Goal: Information Seeking & Learning: Learn about a topic

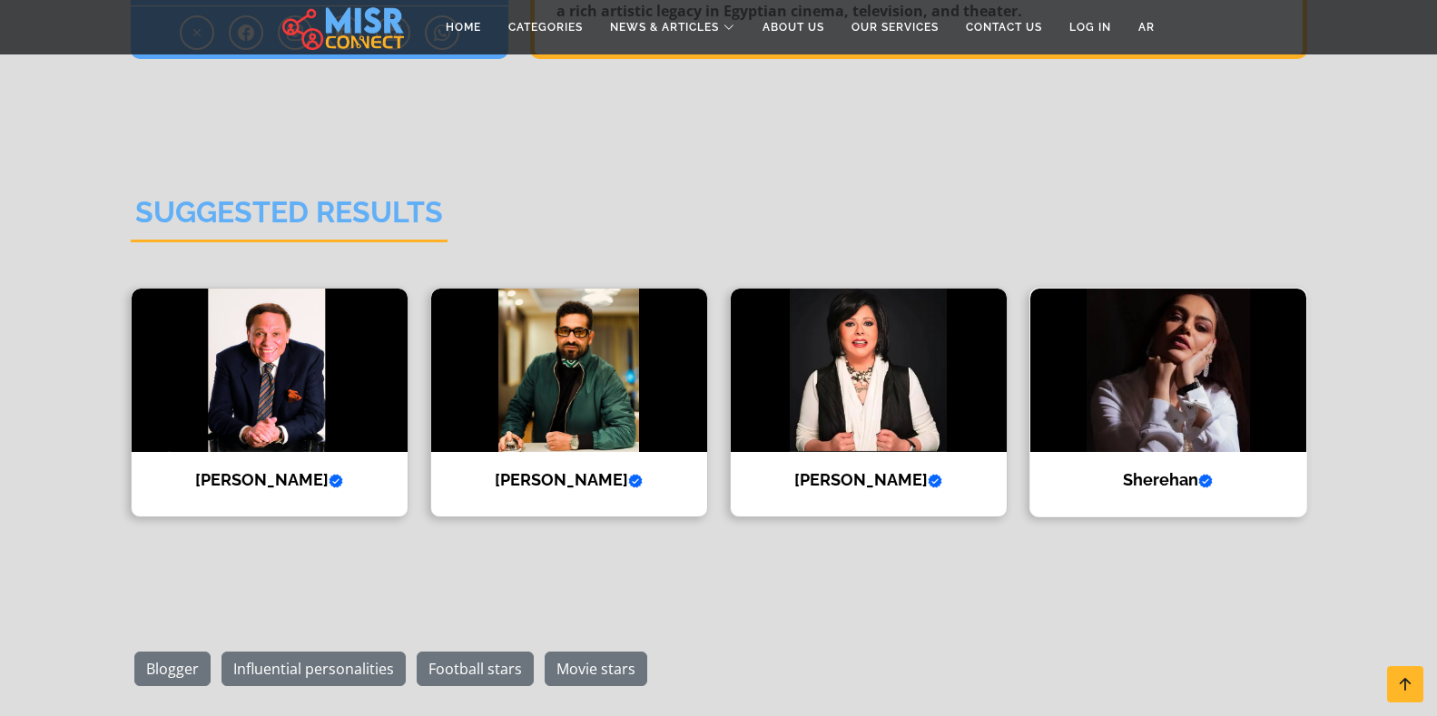
scroll to position [2179, 0]
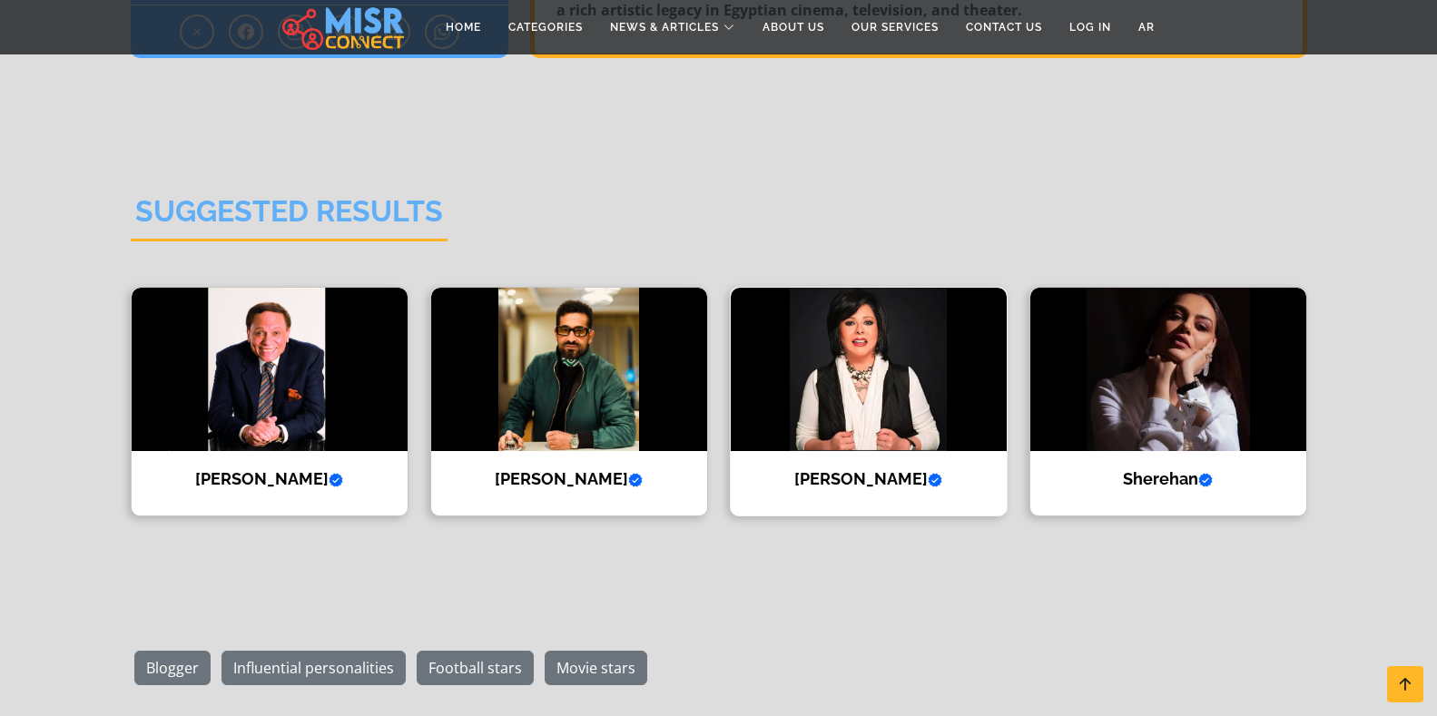
click at [860, 379] on img at bounding box center [869, 369] width 276 height 163
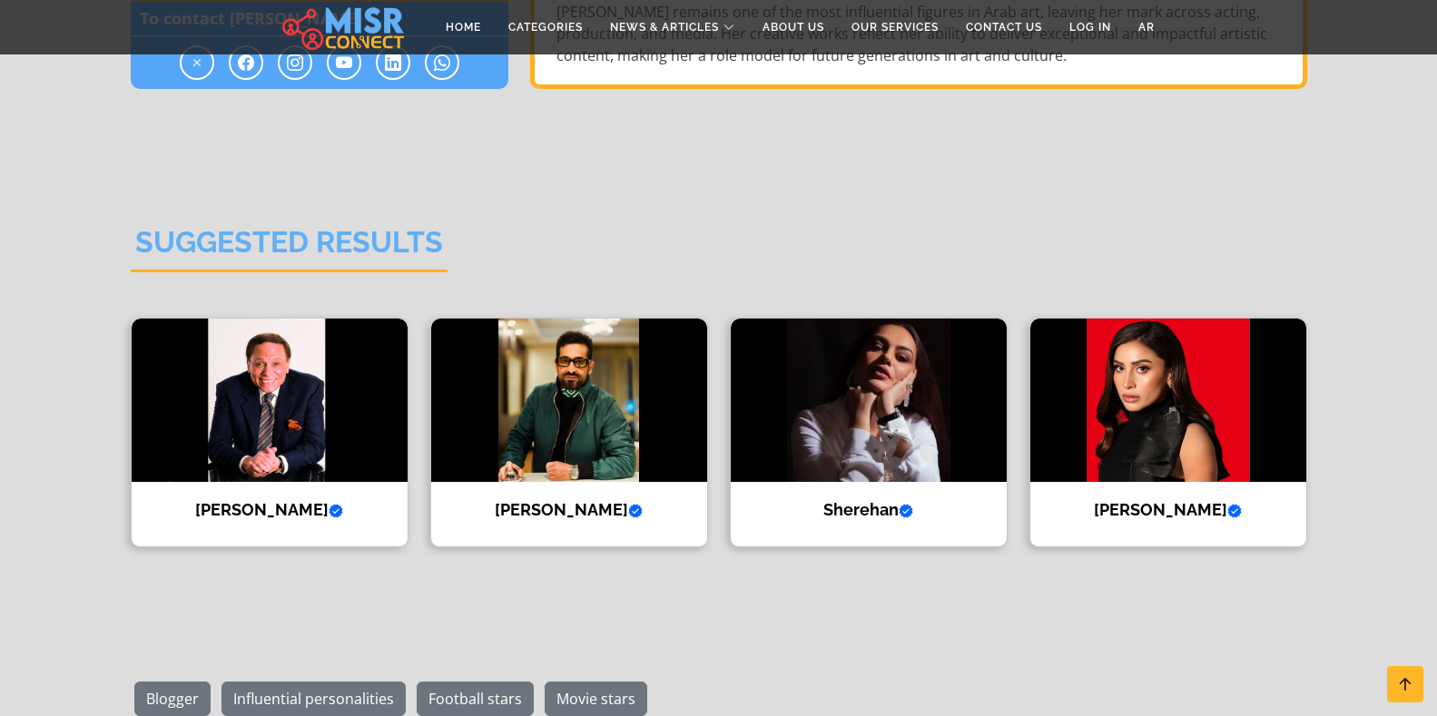
scroll to position [2905, 0]
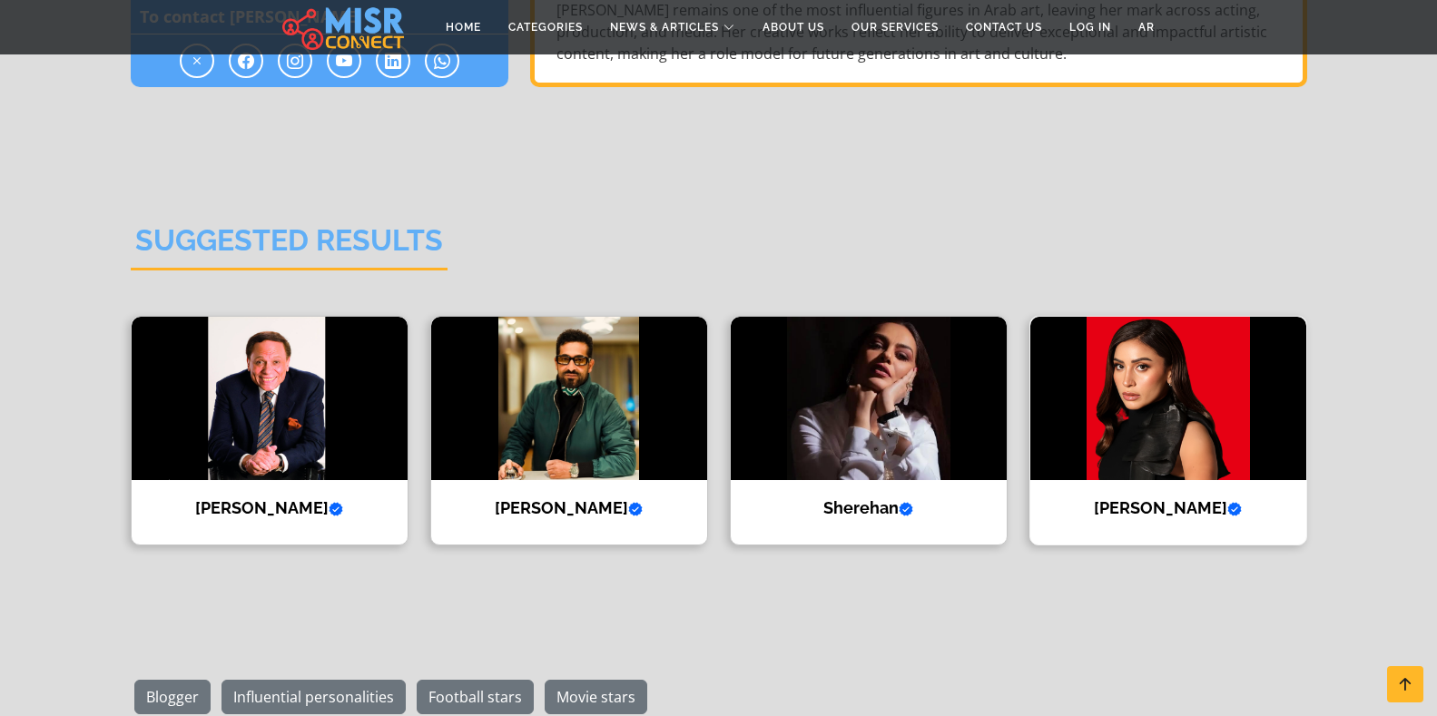
click at [1141, 333] on img at bounding box center [1168, 398] width 276 height 163
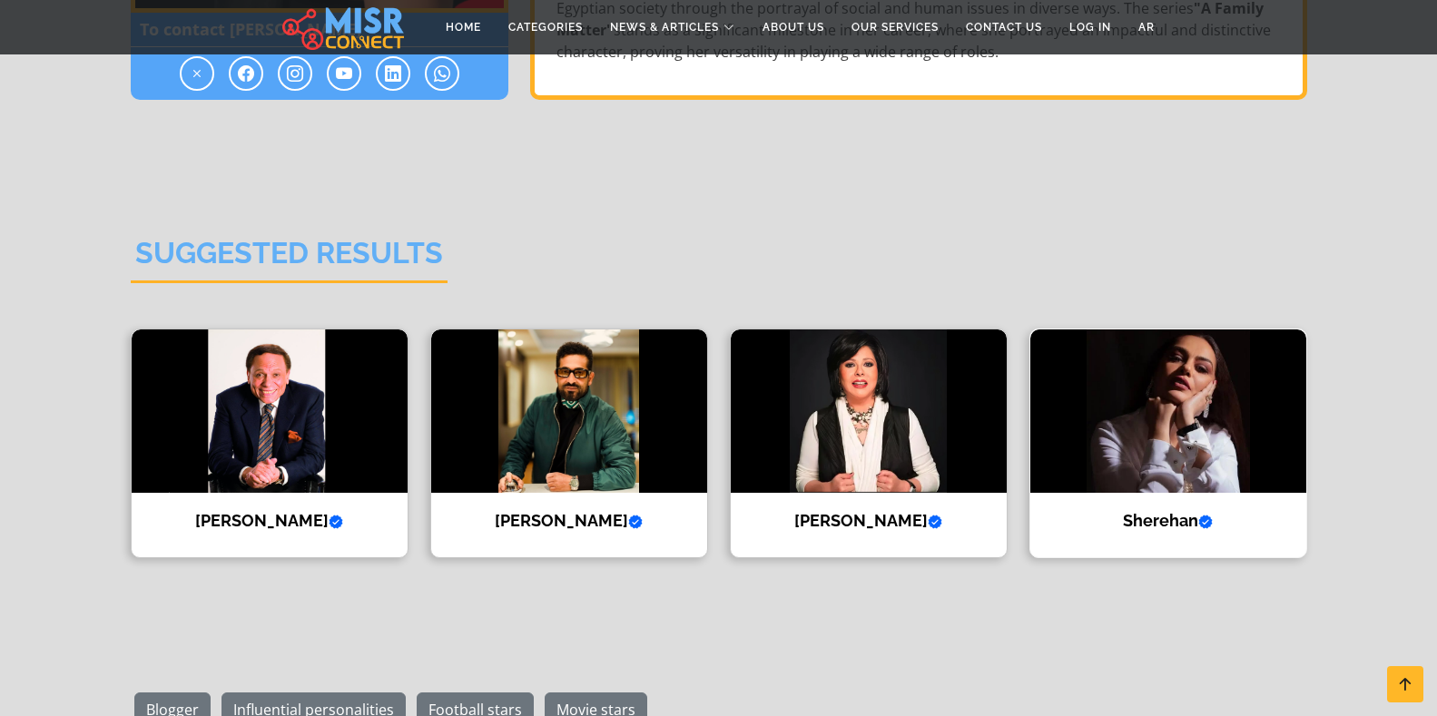
scroll to position [1906, 0]
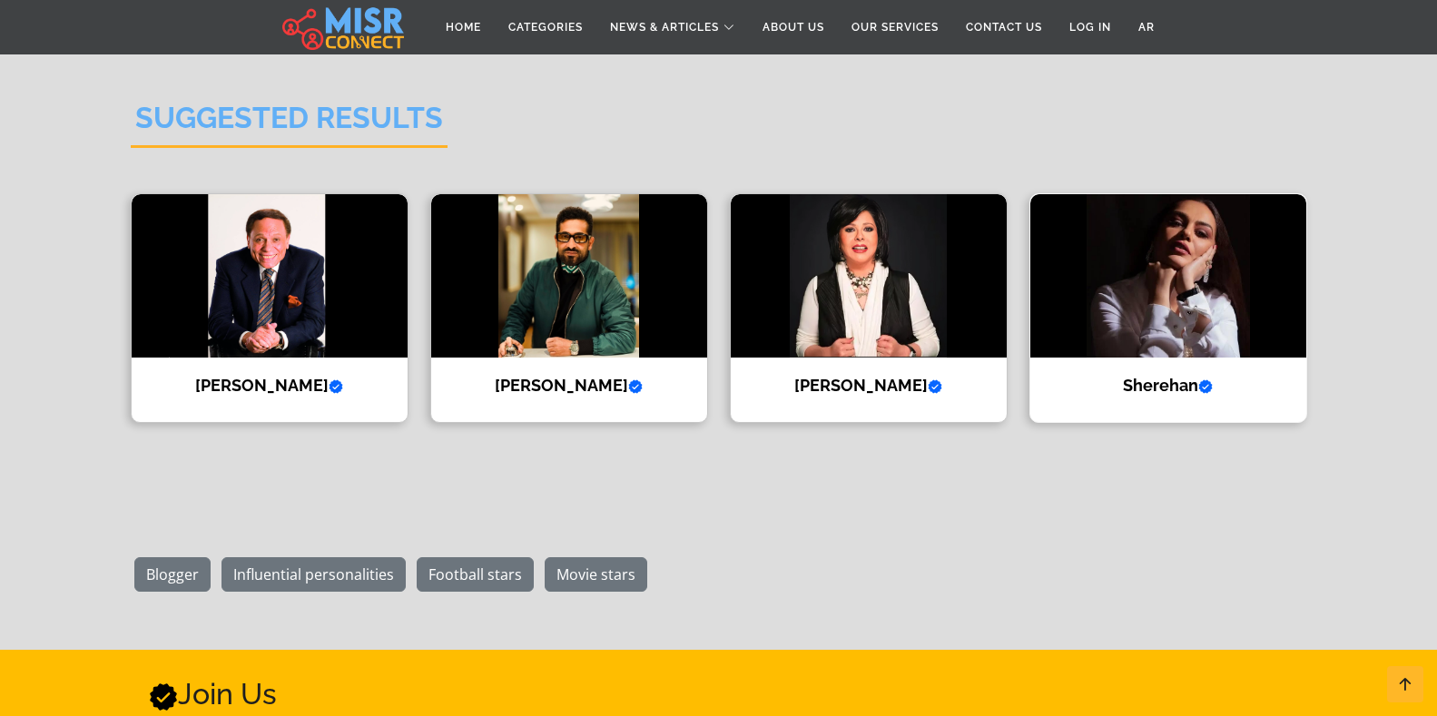
click at [1179, 276] on img at bounding box center [1168, 275] width 276 height 163
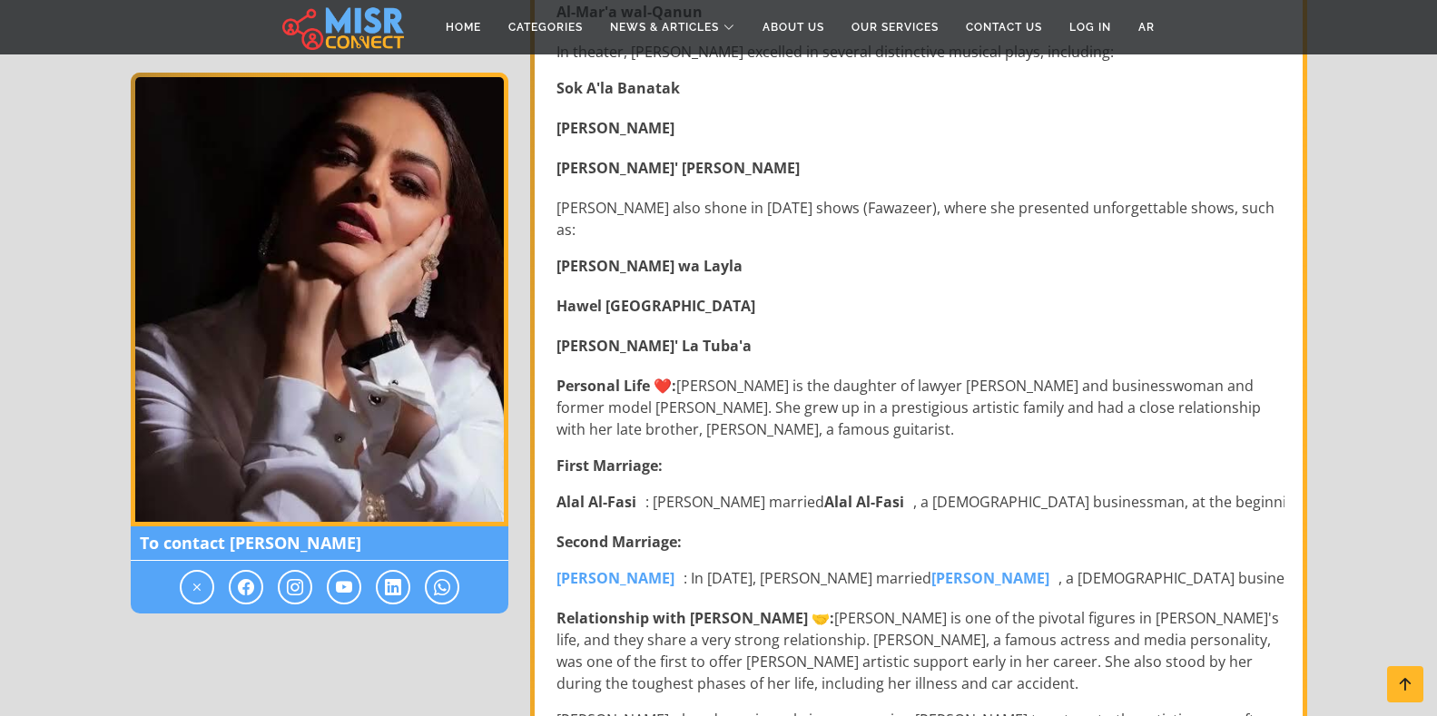
scroll to position [817, 0]
